Goal: Use online tool/utility: Utilize a website feature to perform a specific function

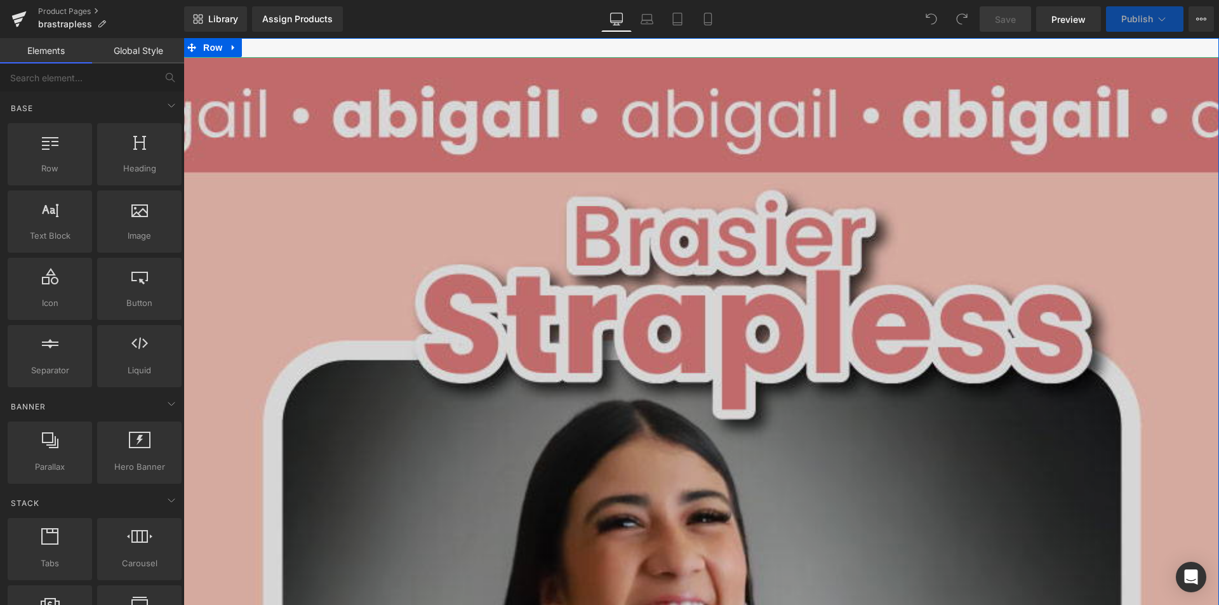
scroll to position [318, 0]
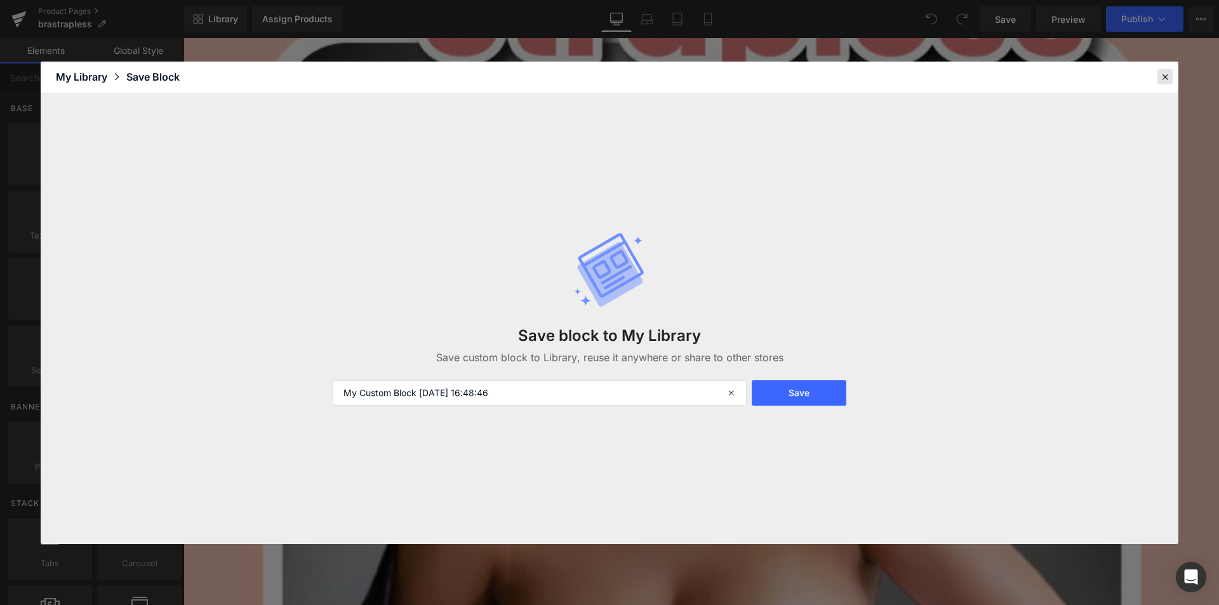
click at [1171, 76] on div at bounding box center [1165, 76] width 15 height 15
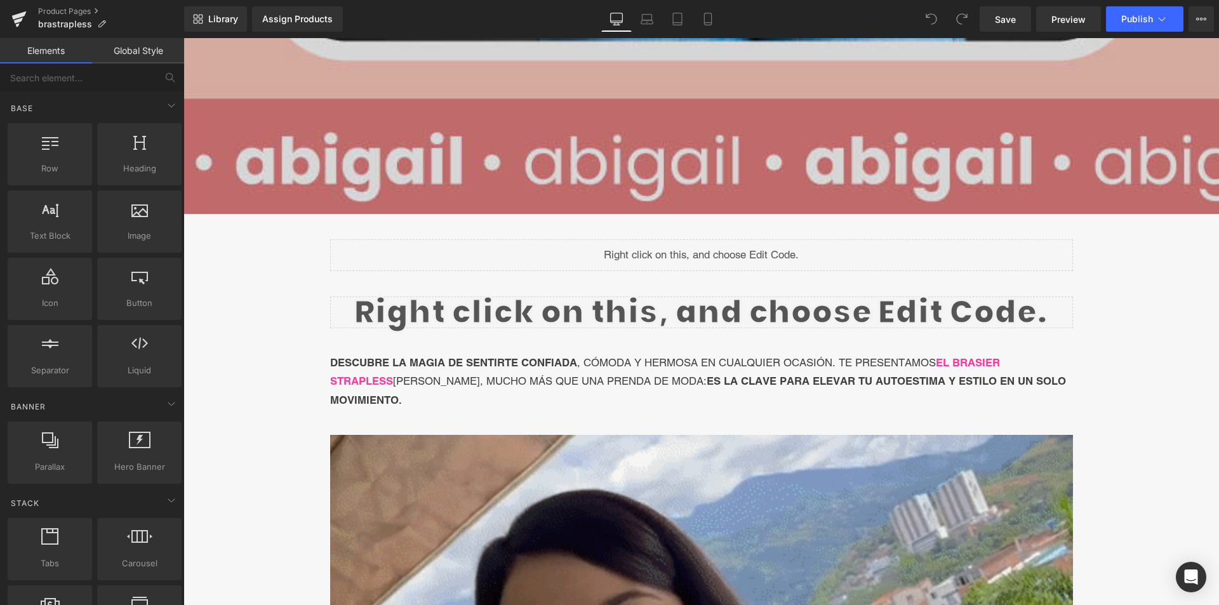
scroll to position [1270, 0]
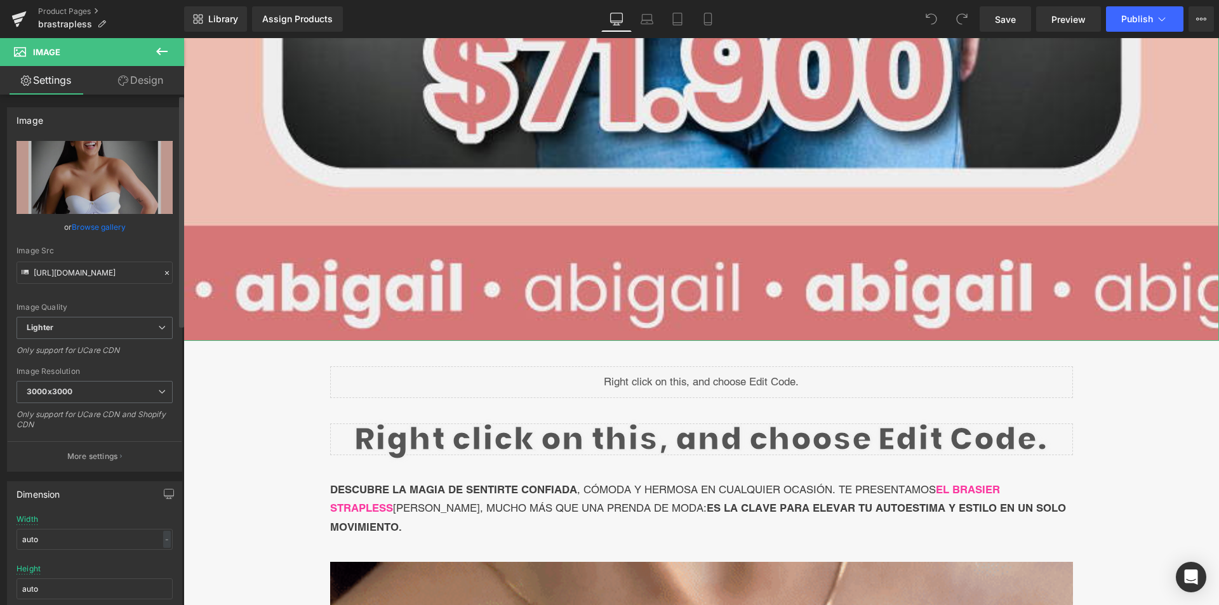
drag, startPoint x: 119, startPoint y: 179, endPoint x: 40, endPoint y: 229, distance: 93.4
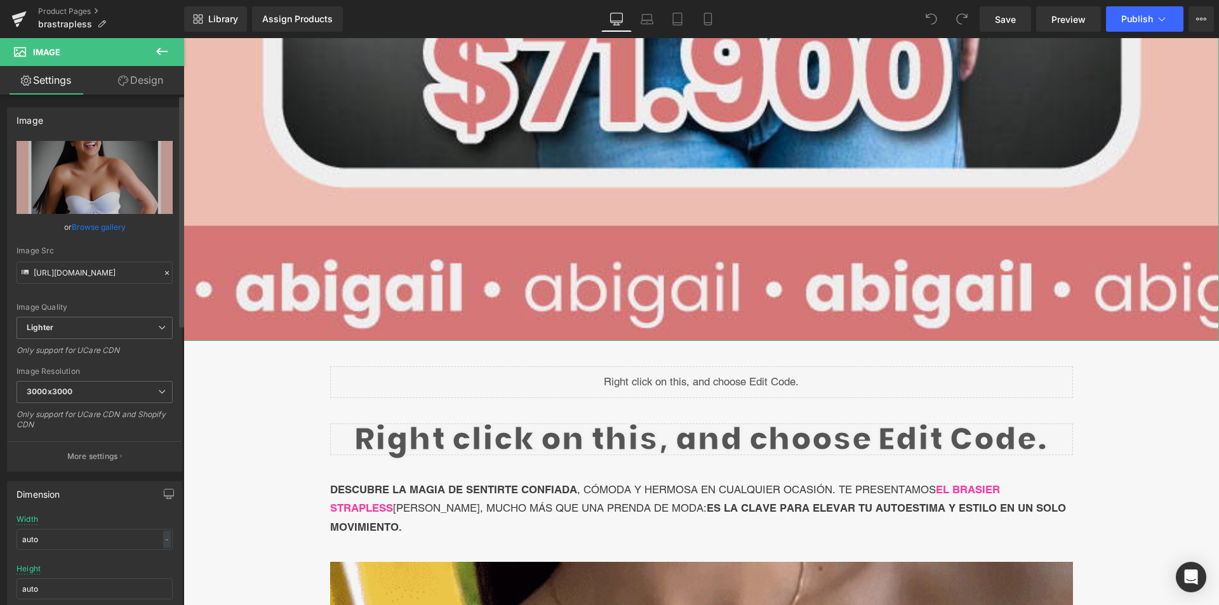
click at [40, 229] on div "or Browse gallery" at bounding box center [95, 226] width 156 height 13
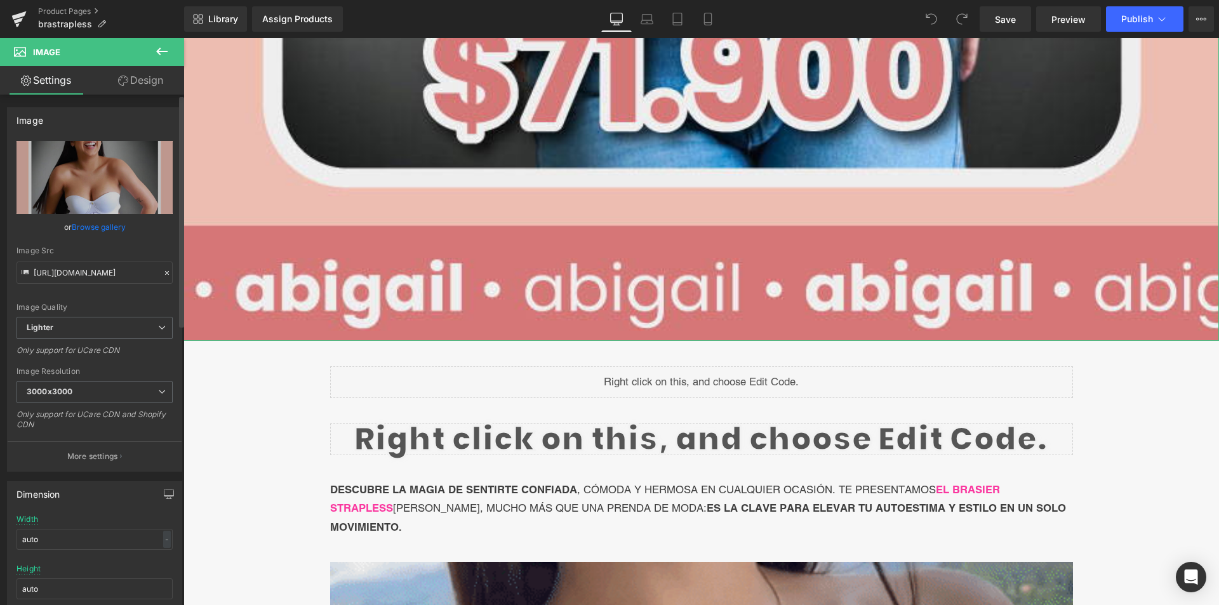
drag, startPoint x: 40, startPoint y: 197, endPoint x: 39, endPoint y: 222, distance: 25.4
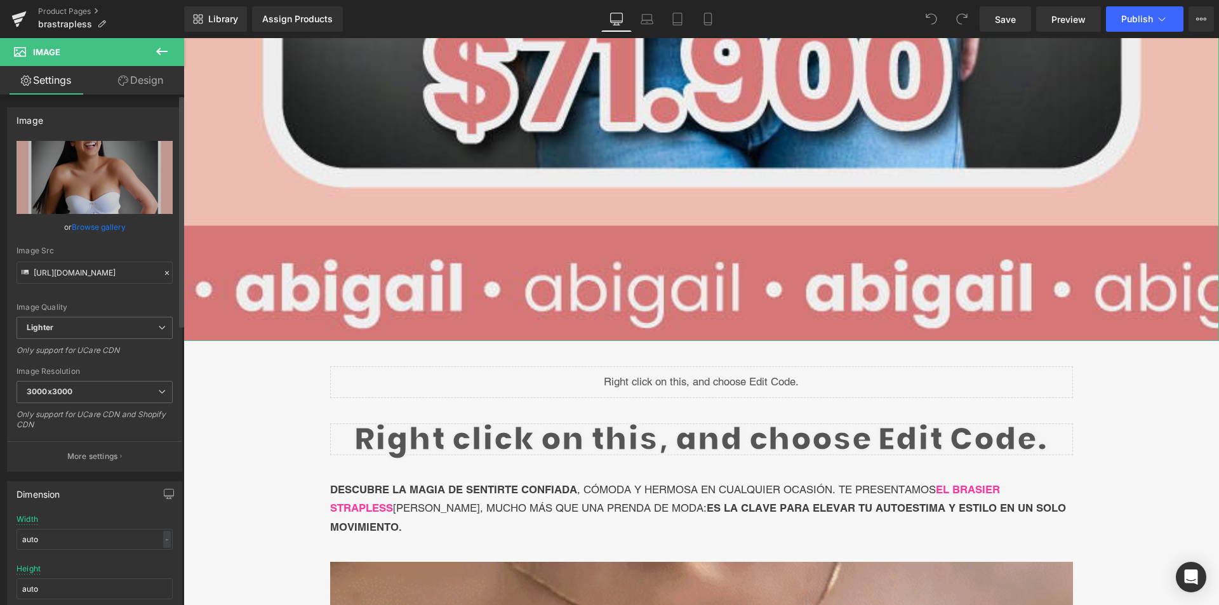
click at [37, 236] on div "Image Quality Lighter Lightest Lighter Lighter Lightest Only support for UCare …" at bounding box center [95, 229] width 156 height 176
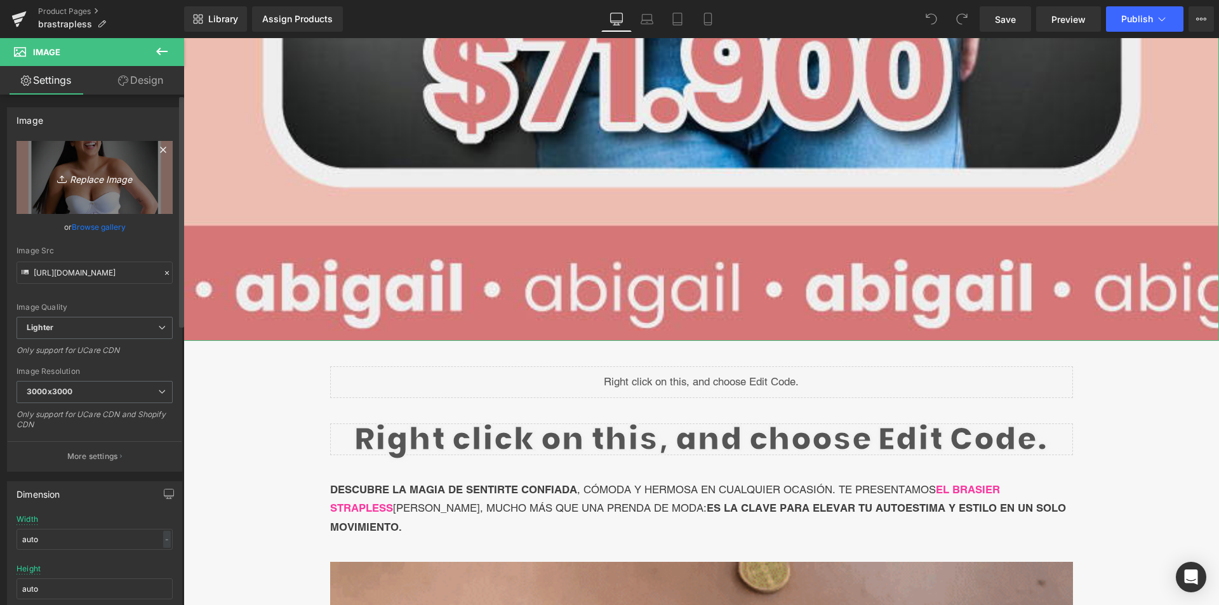
click at [44, 184] on icon "Replace Image" at bounding box center [95, 178] width 102 height 16
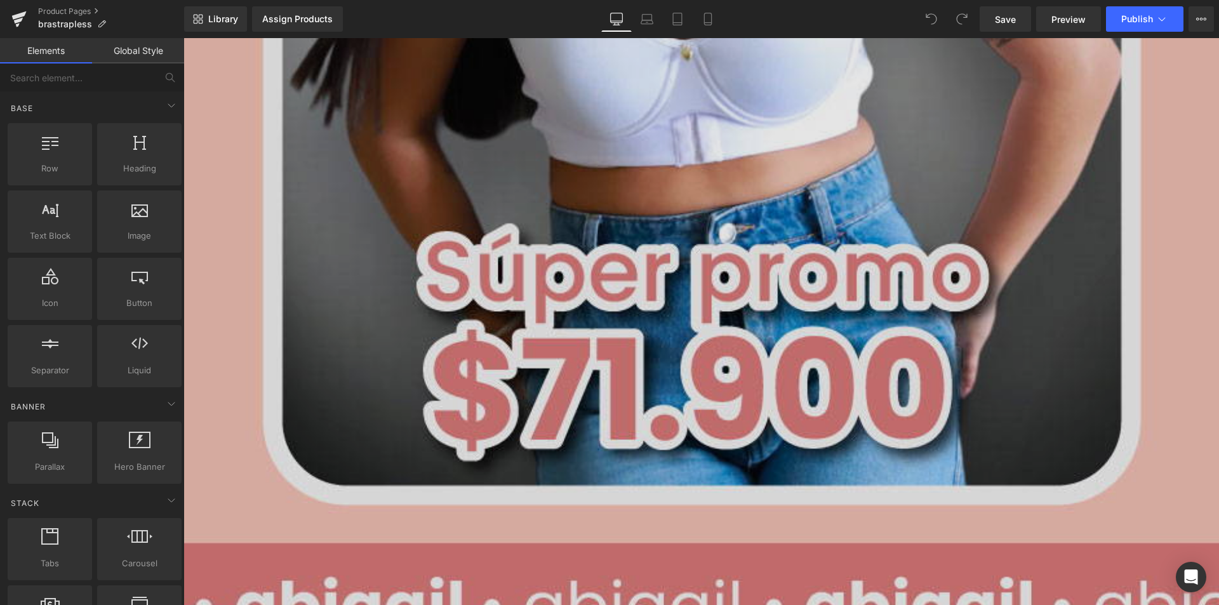
scroll to position [1143, 0]
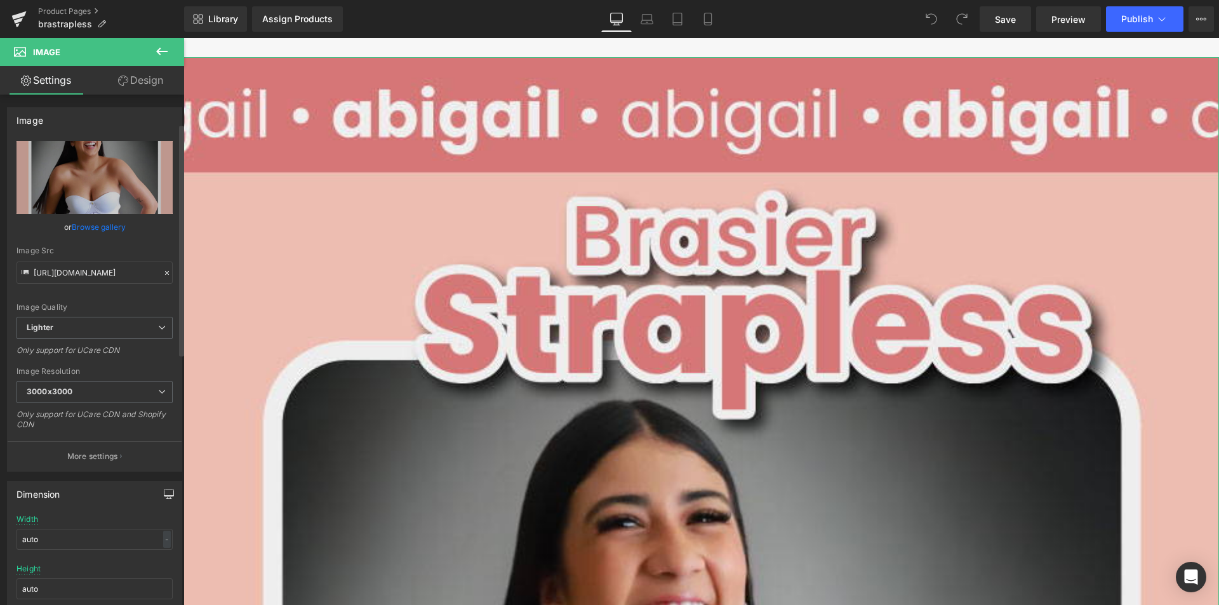
scroll to position [127, 0]
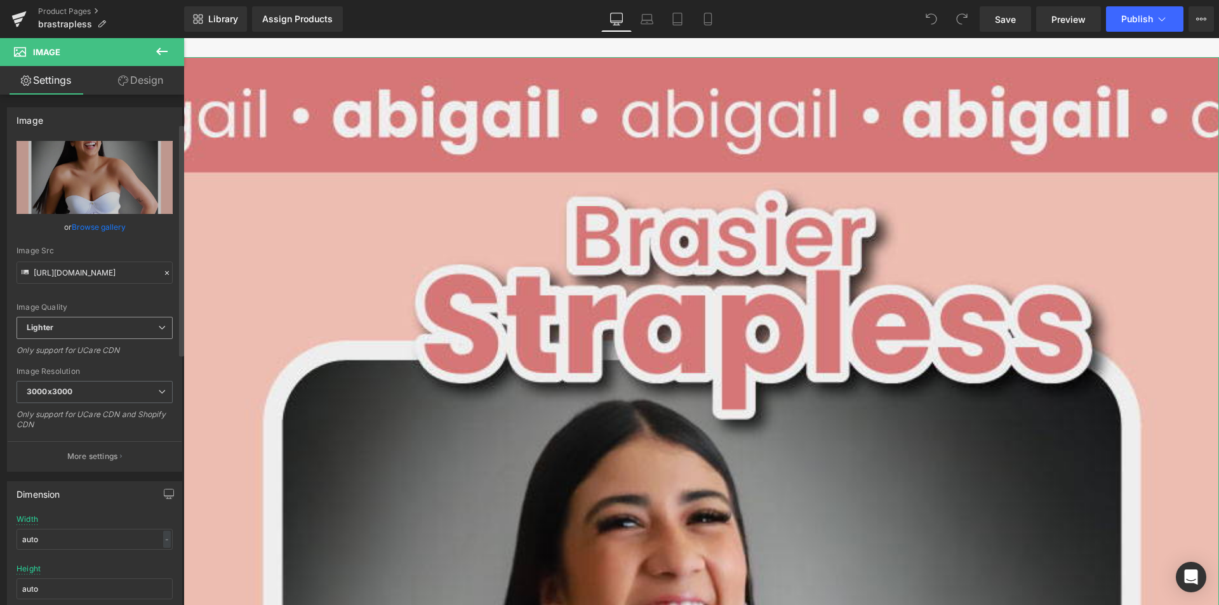
scroll to position [64, 0]
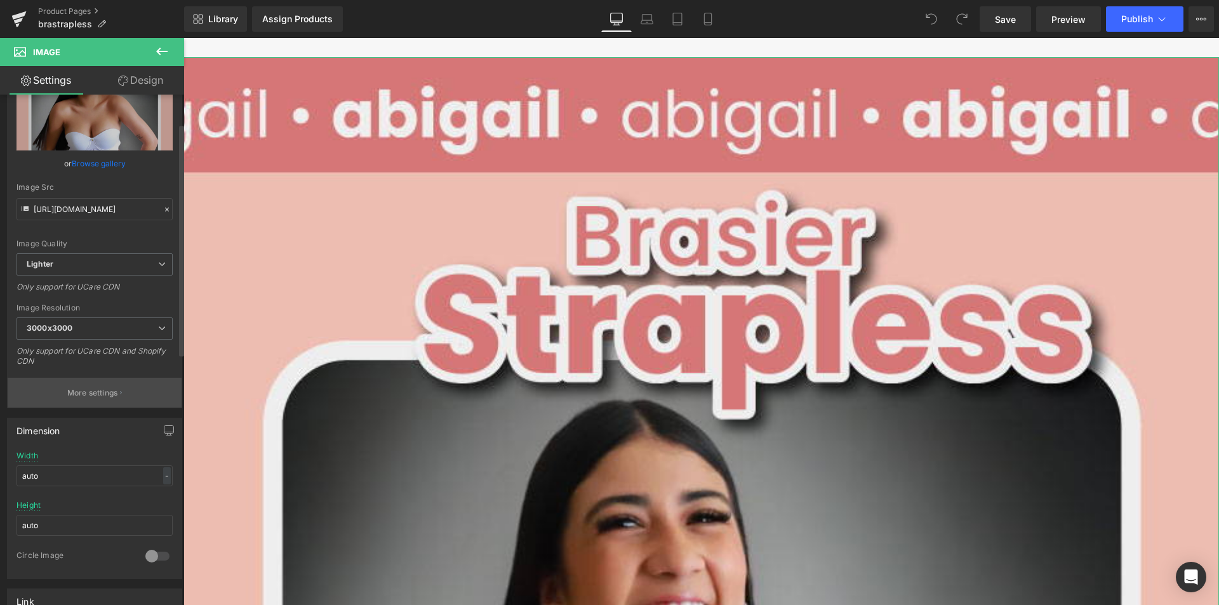
click at [147, 394] on button "More settings" at bounding box center [95, 393] width 174 height 30
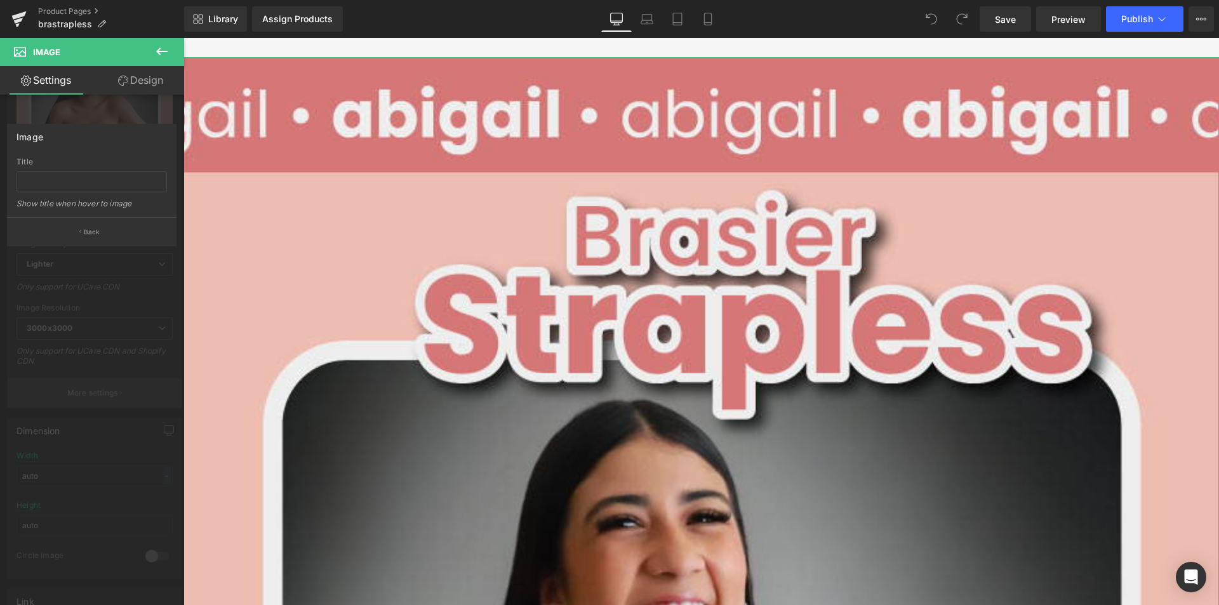
click at [98, 391] on div at bounding box center [92, 324] width 184 height 573
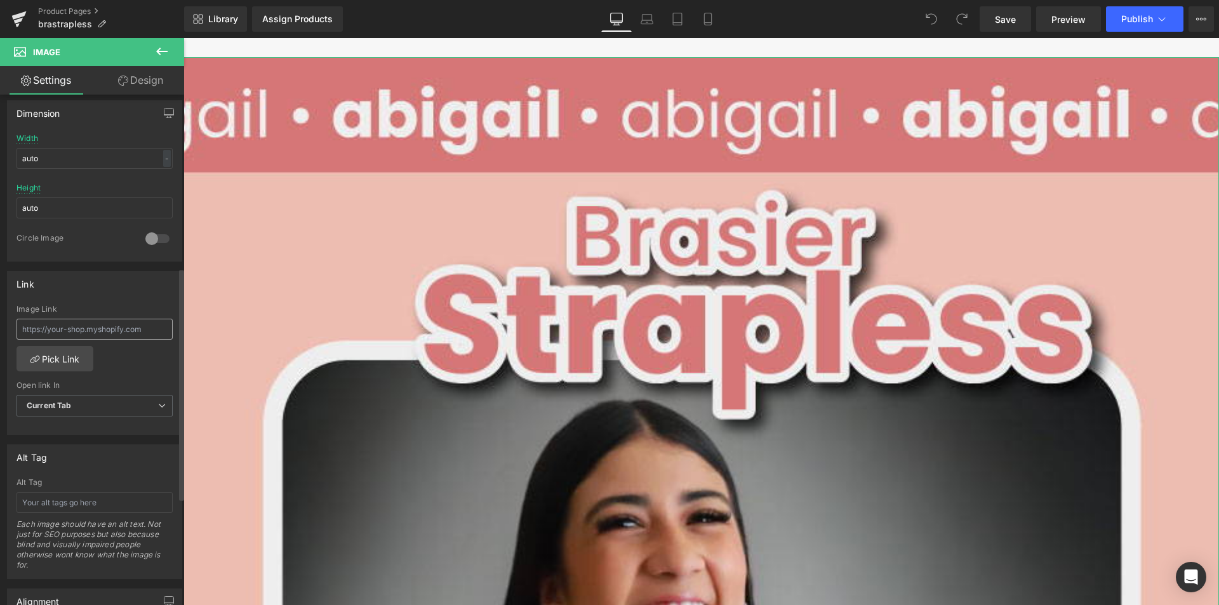
scroll to position [318, 0]
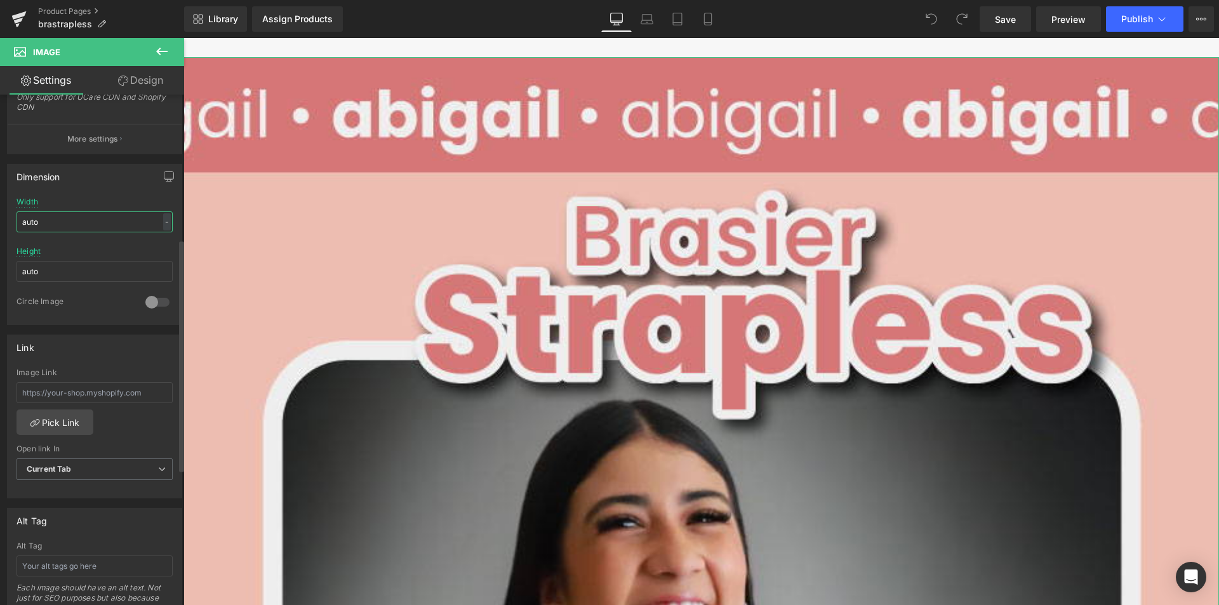
click at [121, 222] on input "auto" at bounding box center [95, 221] width 156 height 21
click at [121, 250] on div "Height auto" at bounding box center [95, 272] width 156 height 50
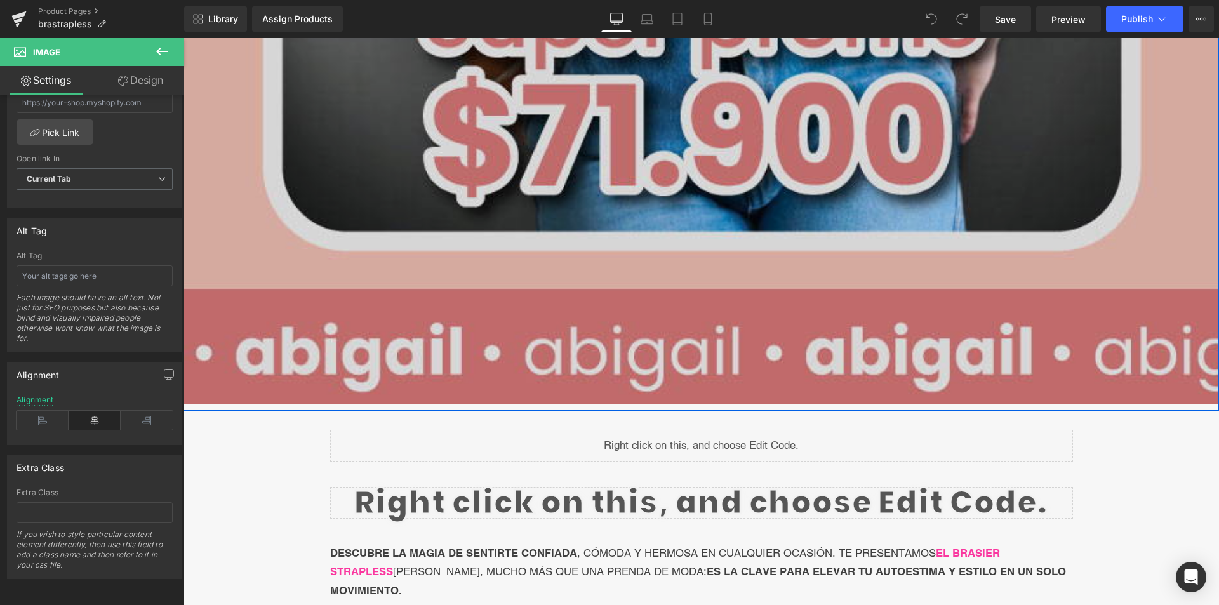
scroll to position [1080, 0]
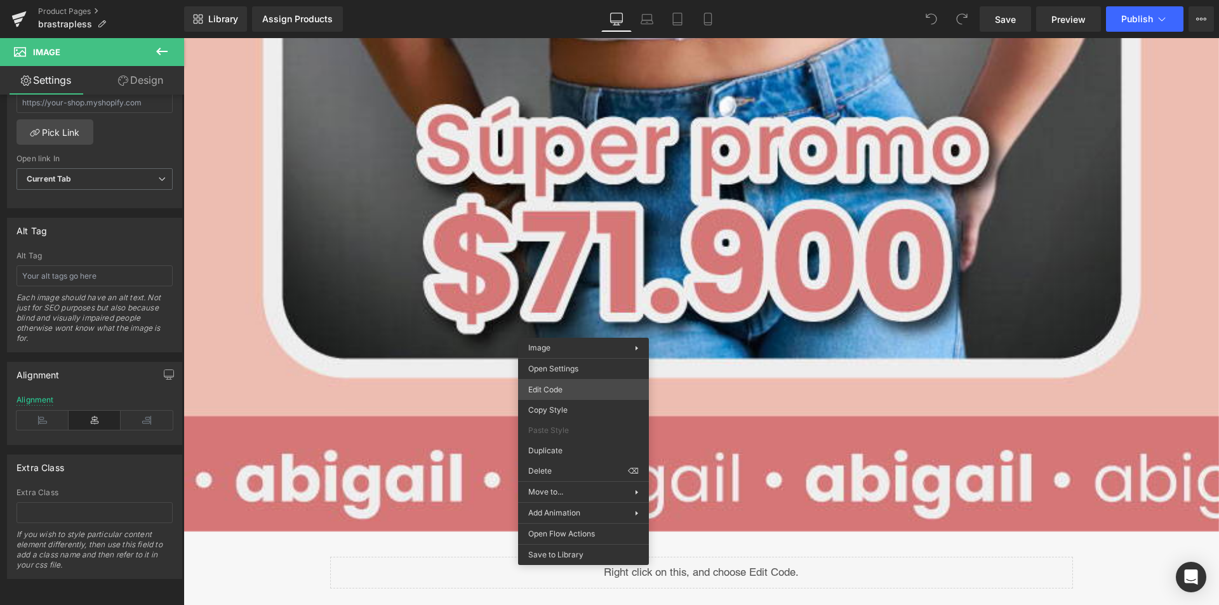
click at [559, 0] on div "You are previewing how the will restyle your page. You can not edit Elements in…" at bounding box center [609, 0] width 1219 height 0
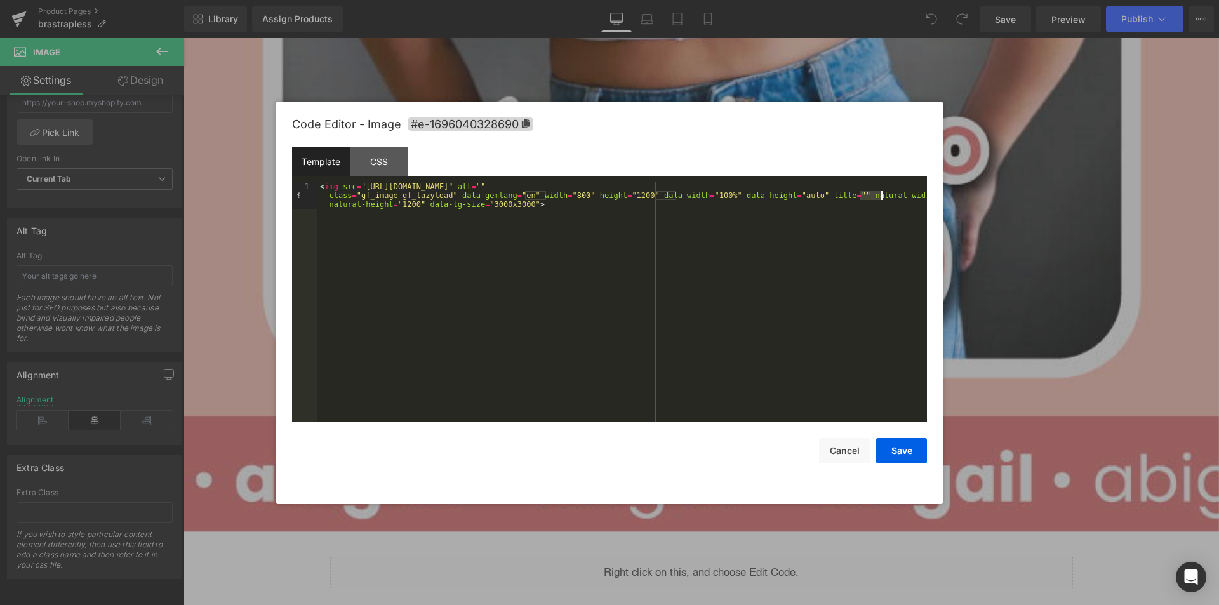
drag, startPoint x: 861, startPoint y: 199, endPoint x: 880, endPoint y: 198, distance: 19.1
click at [880, 198] on div "< img src = "[URL][DOMAIN_NAME]" alt = "" class = "gf_image gf_lazyload" data-g…" at bounding box center [623, 328] width 610 height 293
click at [906, 239] on div "< img src = "[URL][DOMAIN_NAME]" alt = "" class = "gf_image gf_lazyload" data-g…" at bounding box center [623, 328] width 610 height 293
click at [839, 445] on button "Cancel" at bounding box center [844, 450] width 51 height 25
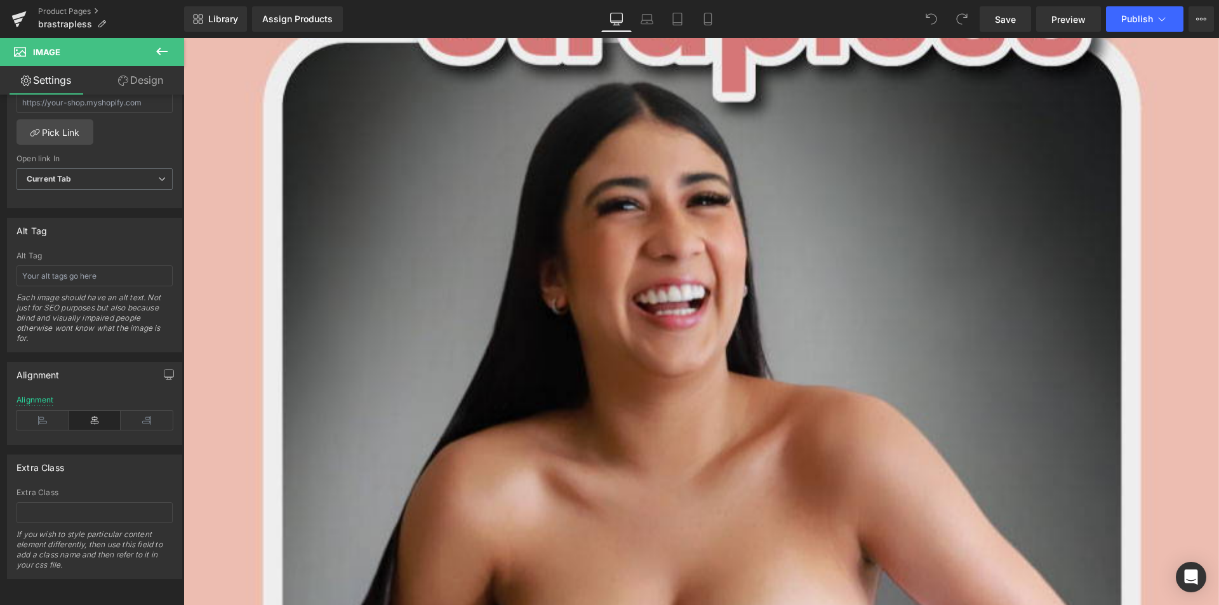
scroll to position [0, 0]
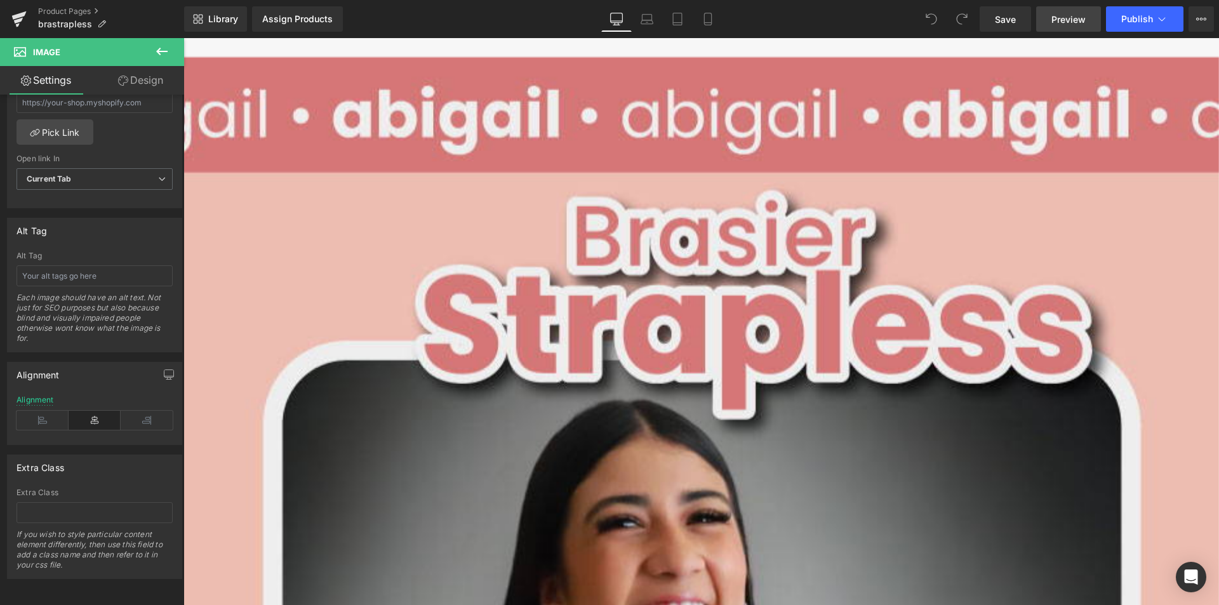
click at [1085, 20] on span "Preview" at bounding box center [1069, 19] width 34 height 13
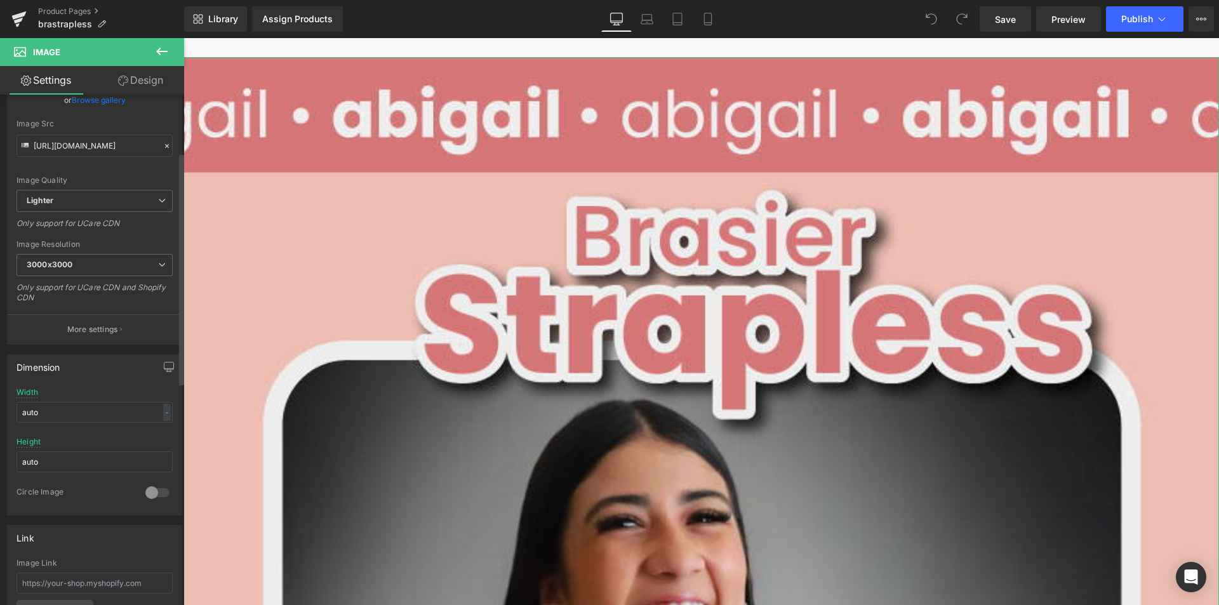
scroll to position [191, 0]
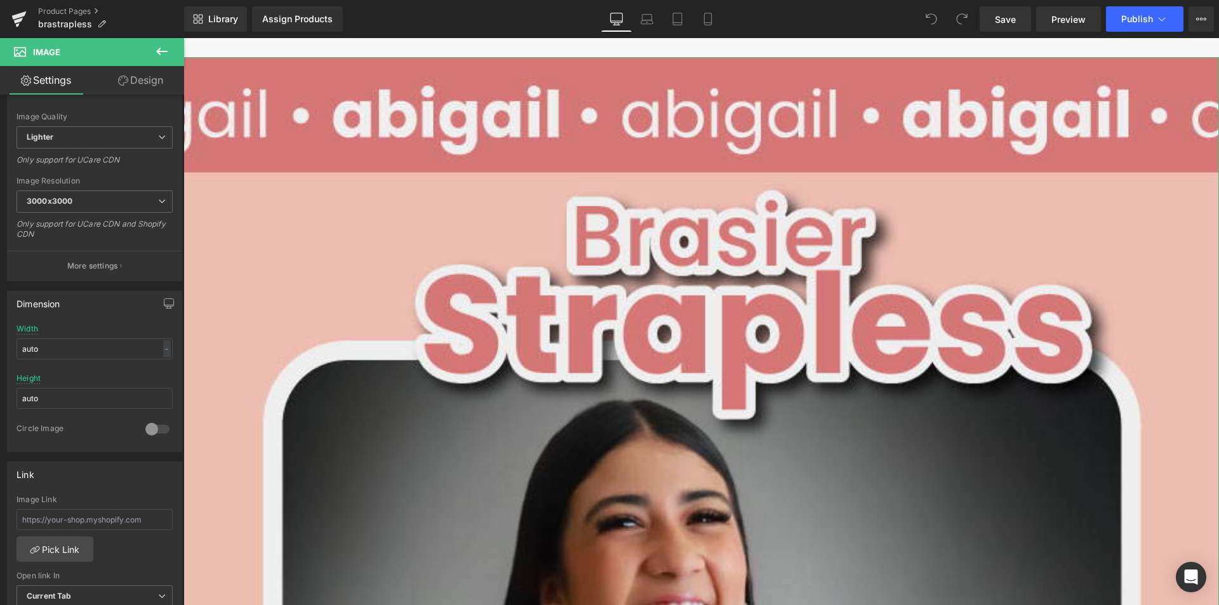
click at [145, 84] on link "Design" at bounding box center [141, 80] width 92 height 29
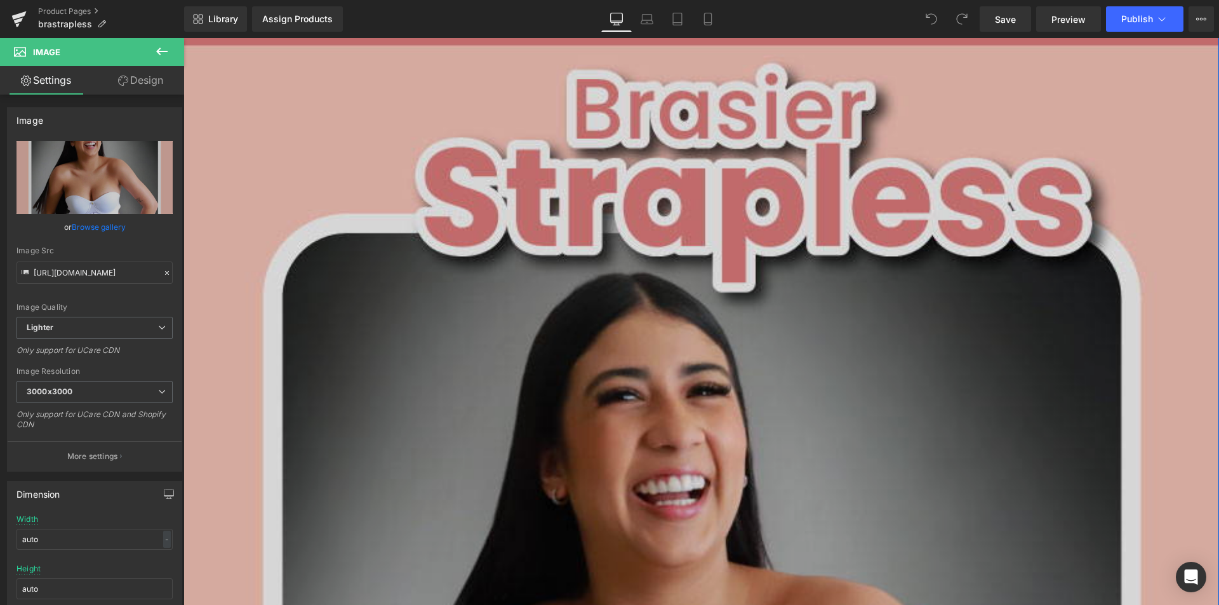
scroll to position [64, 0]
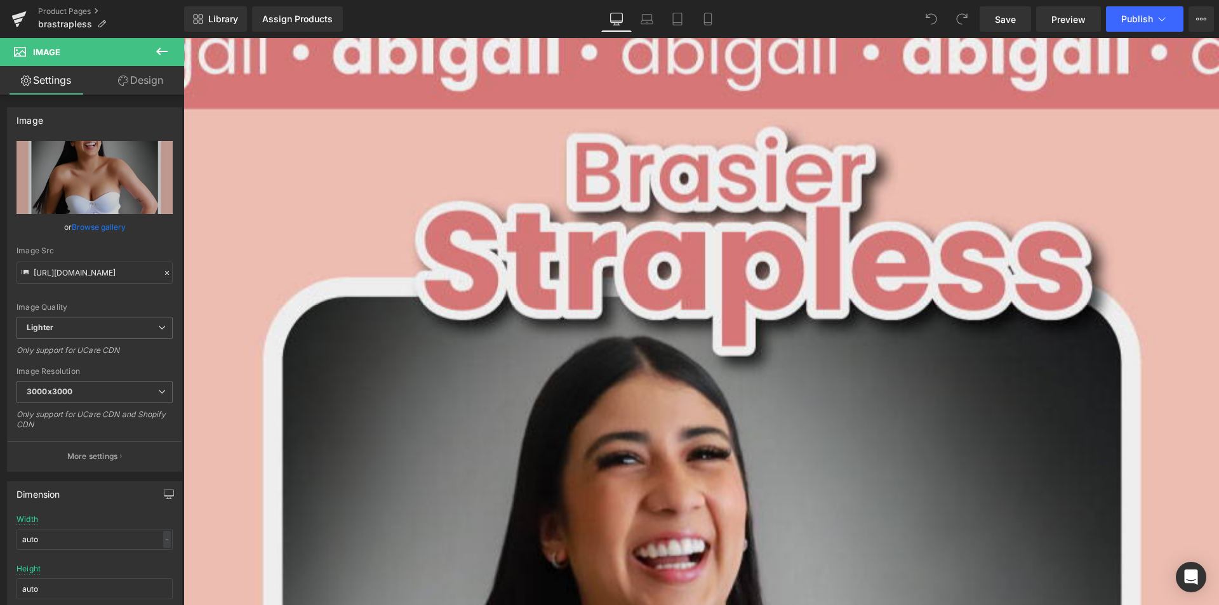
click at [165, 52] on icon at bounding box center [161, 52] width 11 height 8
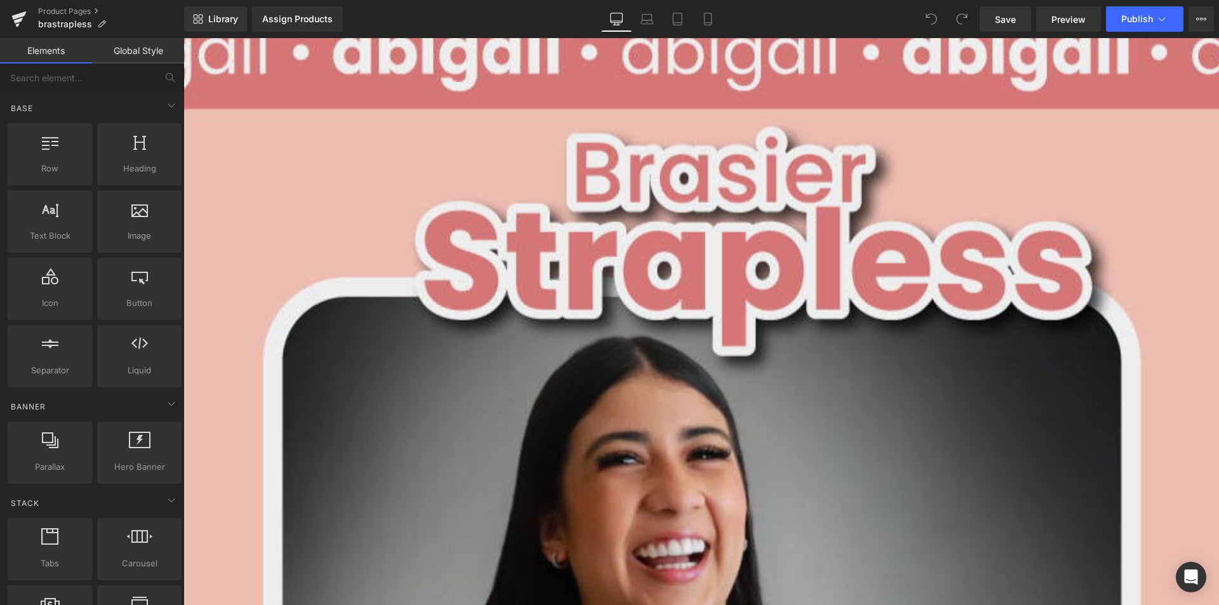
click at [60, 52] on link "Elements" at bounding box center [46, 50] width 92 height 25
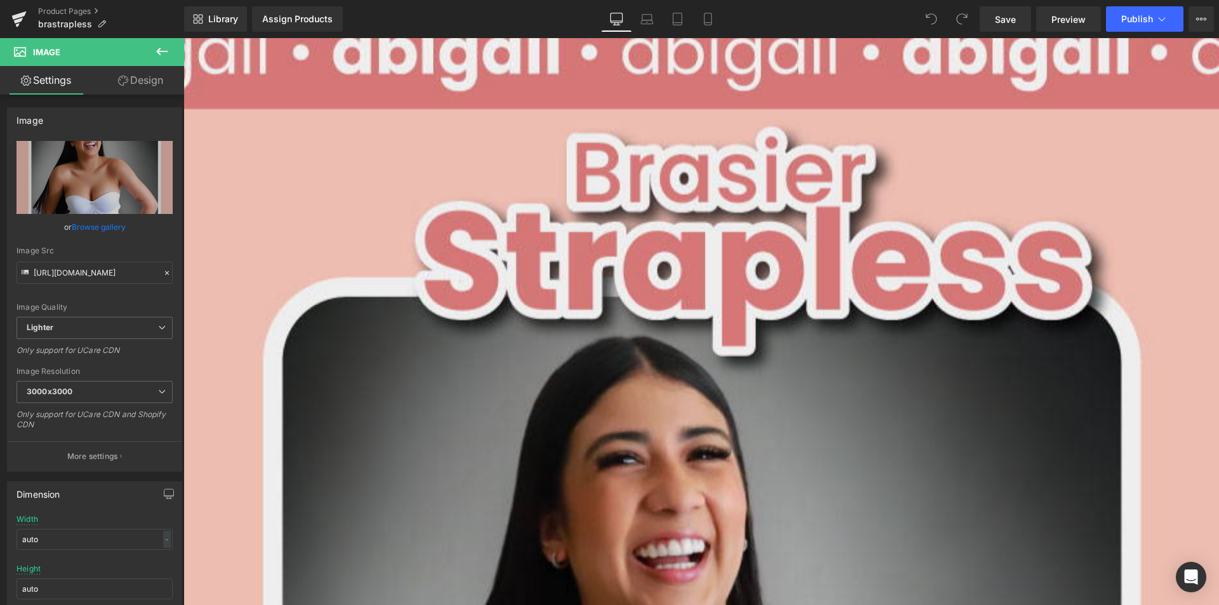
click at [163, 46] on icon at bounding box center [161, 51] width 15 height 15
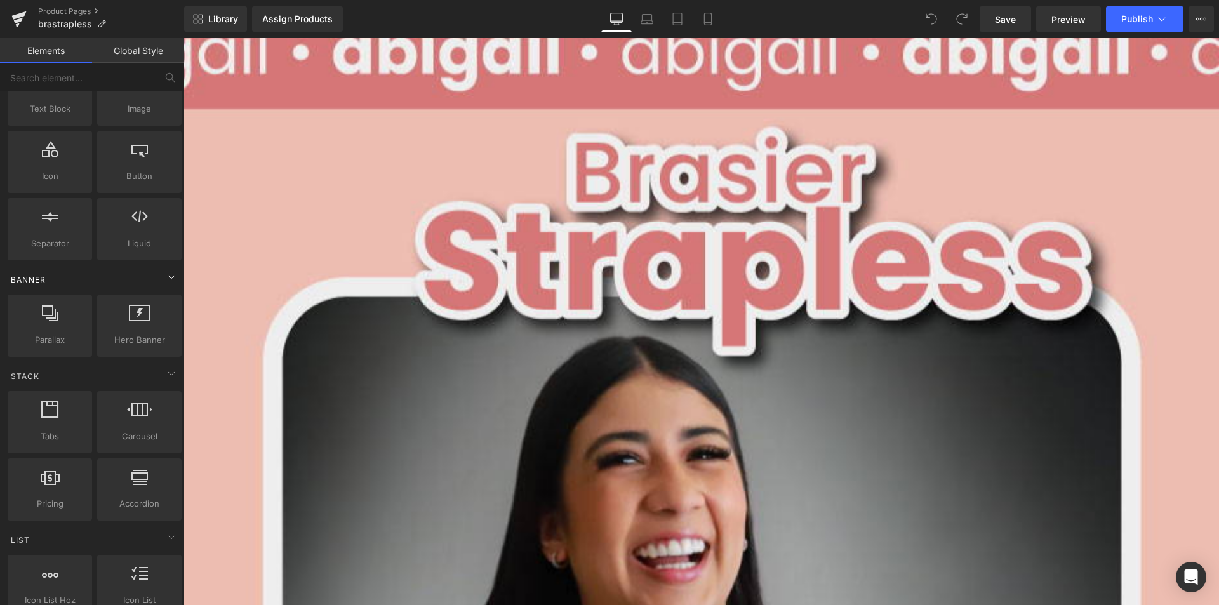
scroll to position [0, 0]
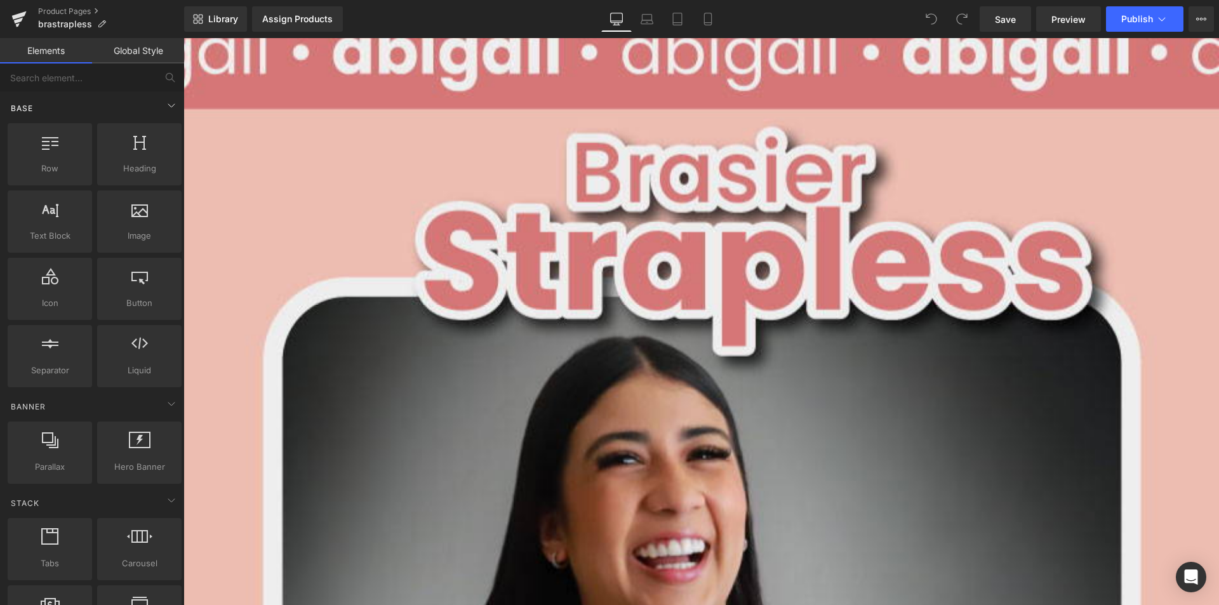
drag, startPoint x: 107, startPoint y: 110, endPoint x: 86, endPoint y: 112, distance: 21.7
click at [86, 112] on div "Base" at bounding box center [94, 107] width 179 height 25
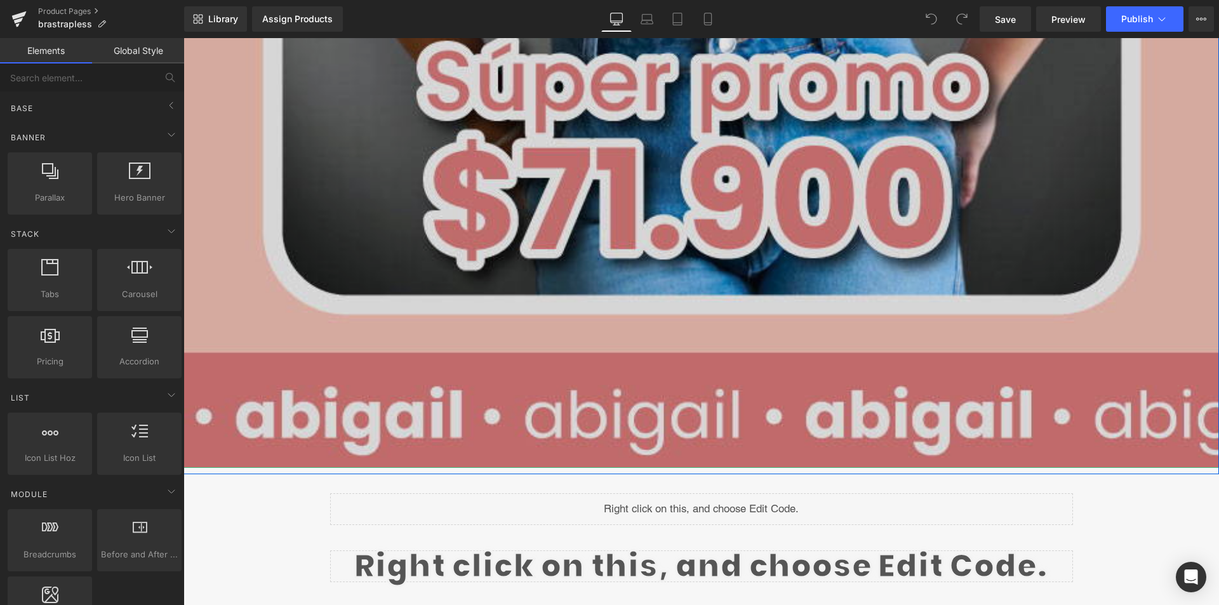
scroll to position [1016, 0]
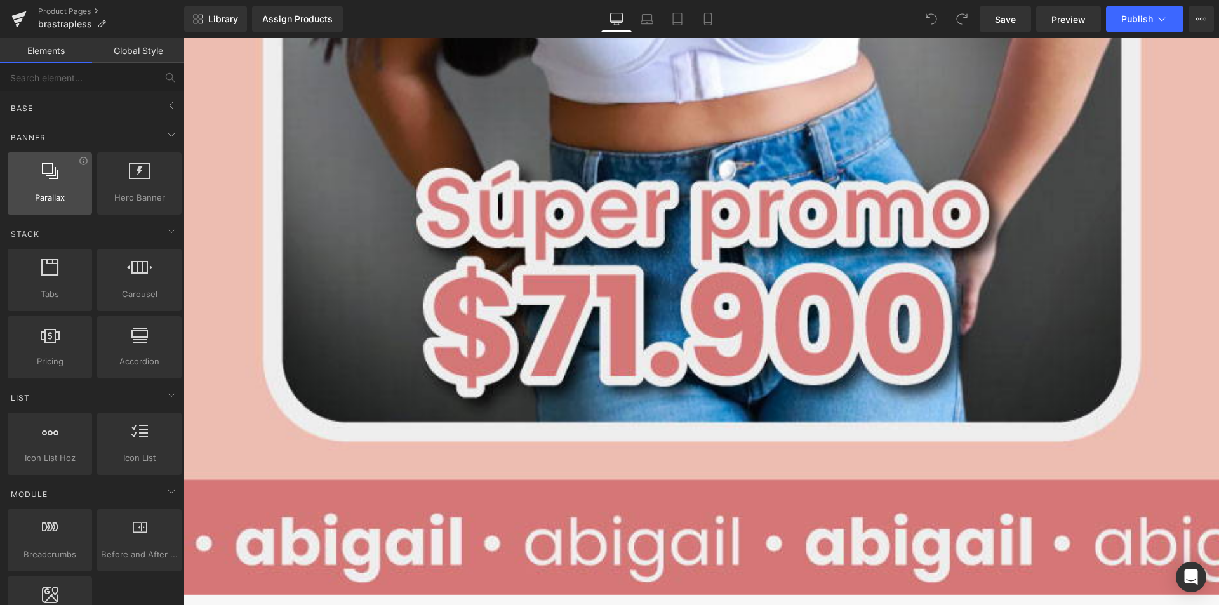
click at [83, 192] on span "Parallax" at bounding box center [49, 197] width 77 height 13
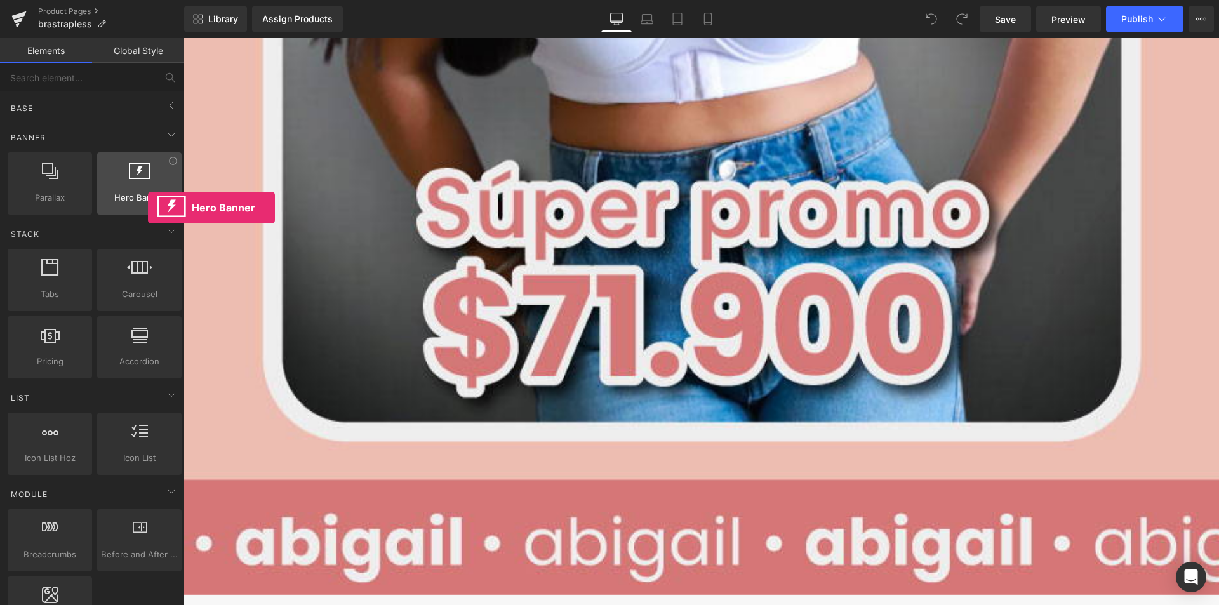
click at [148, 208] on div "Hero Banner banners, slideshows, heros, images, covers, parallaxes, backgrounds" at bounding box center [139, 183] width 84 height 62
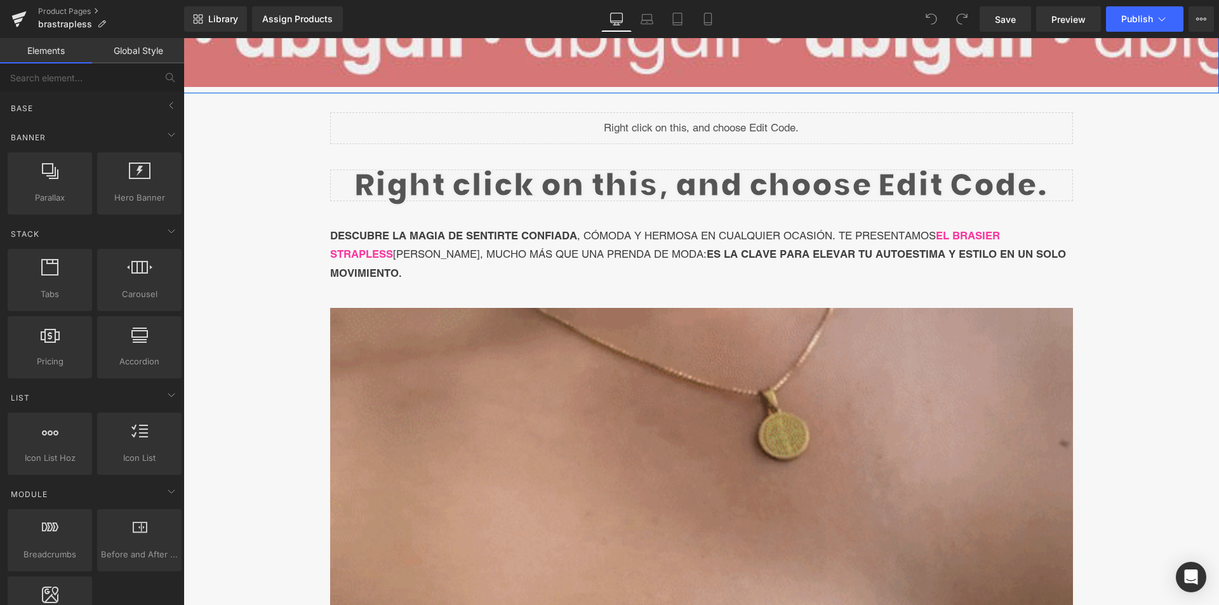
scroll to position [1588, 0]
